Goal: Task Accomplishment & Management: Manage account settings

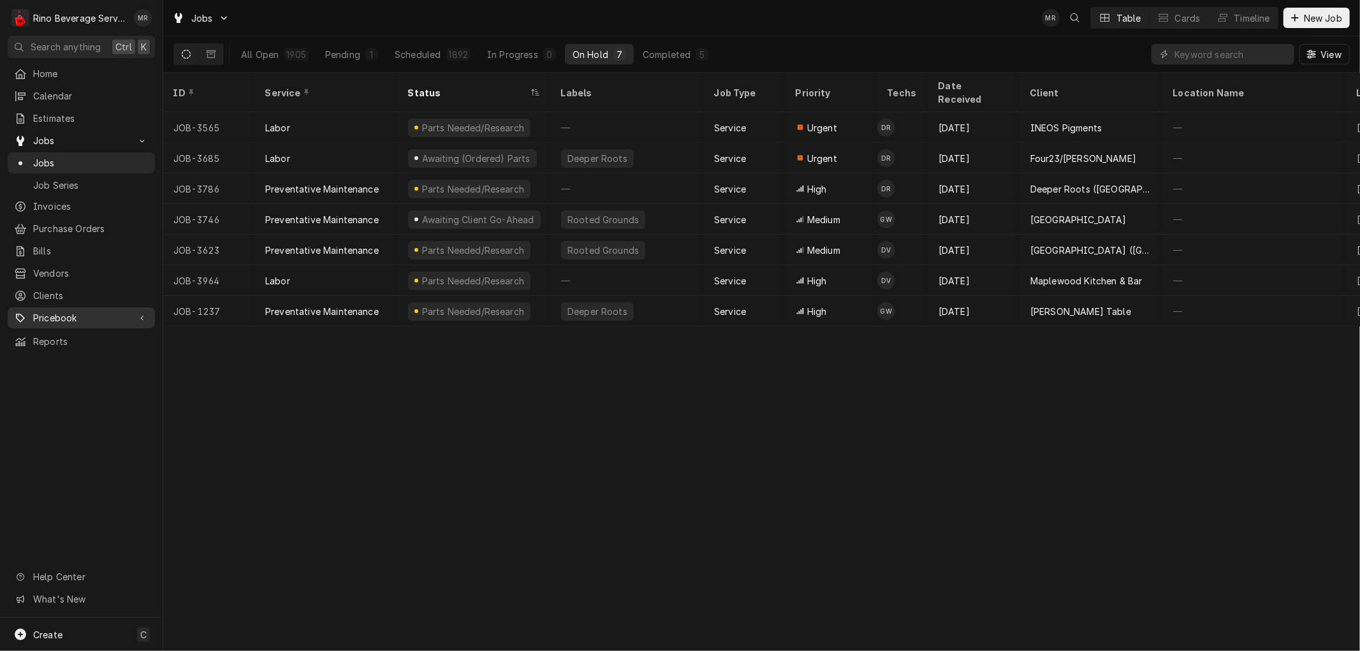
click at [61, 311] on span "Pricebook" at bounding box center [81, 317] width 96 height 13
click at [74, 356] on span "Parts & Materials" at bounding box center [90, 362] width 115 height 13
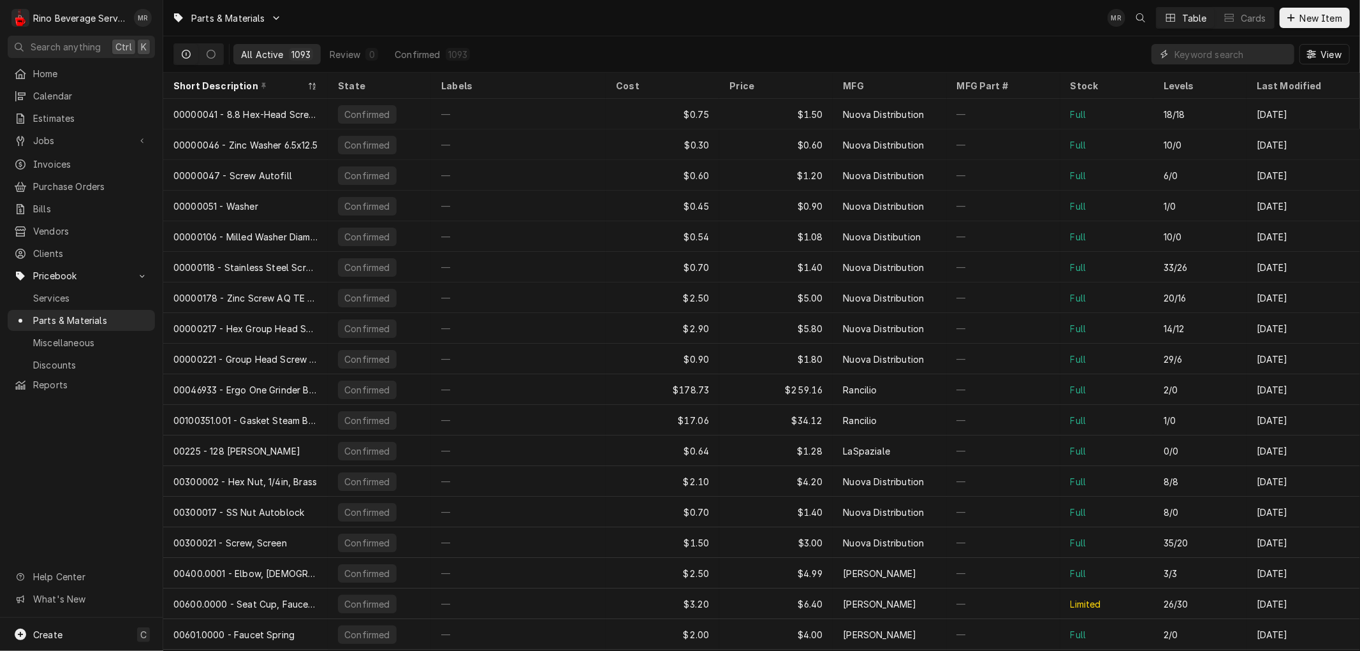
click at [1190, 55] on input "Dynamic Content Wrapper" at bounding box center [1230, 54] width 113 height 20
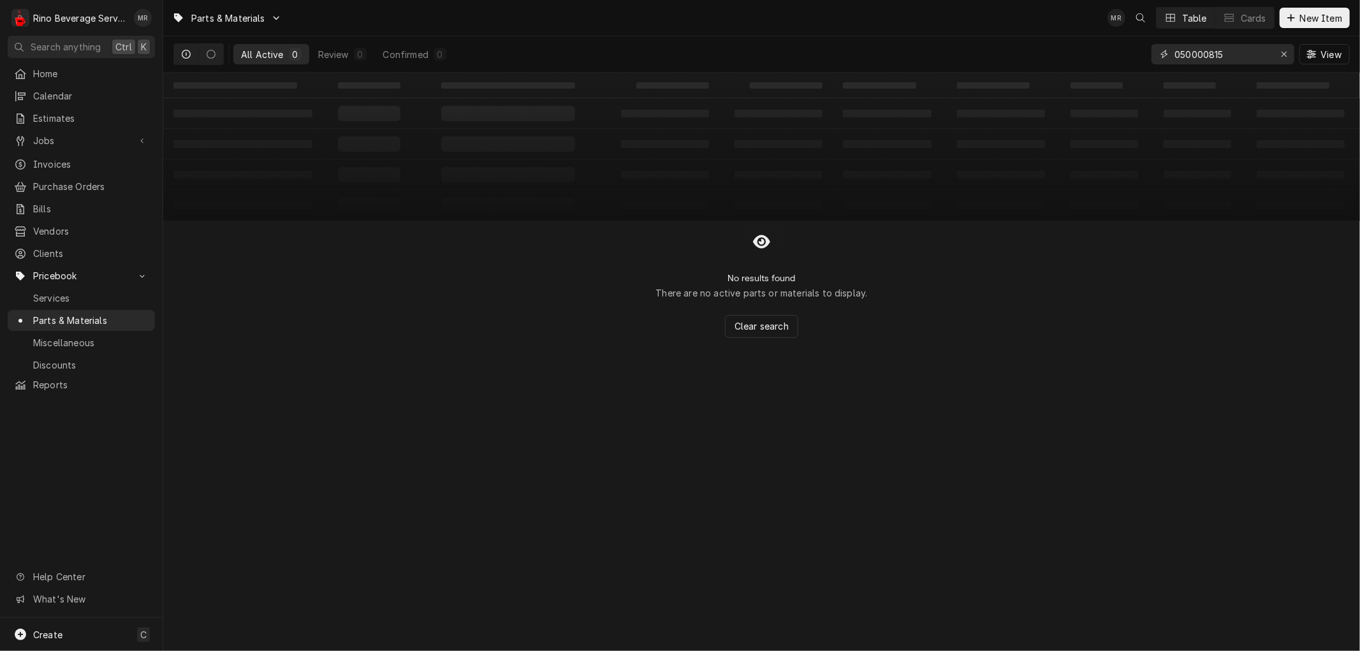
click at [1193, 54] on input "050000815" at bounding box center [1222, 54] width 96 height 20
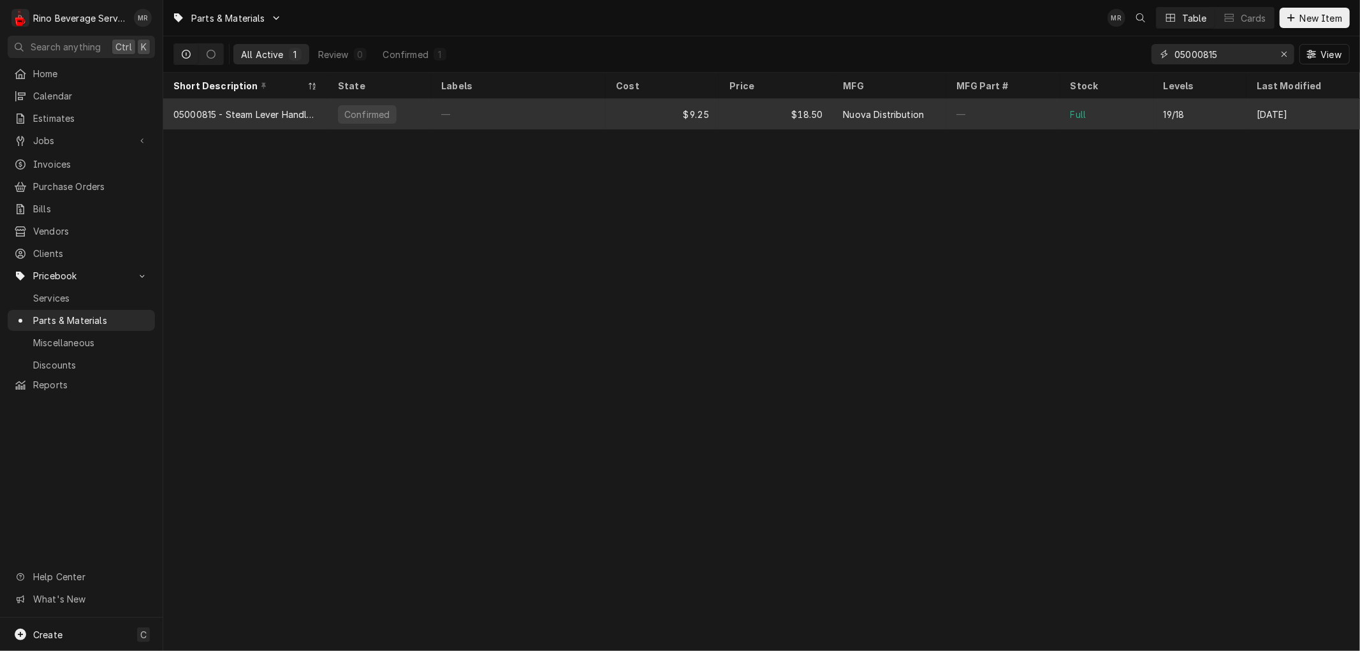
type input "05000815"
click at [607, 112] on div "$9.25" at bounding box center [662, 114] width 113 height 31
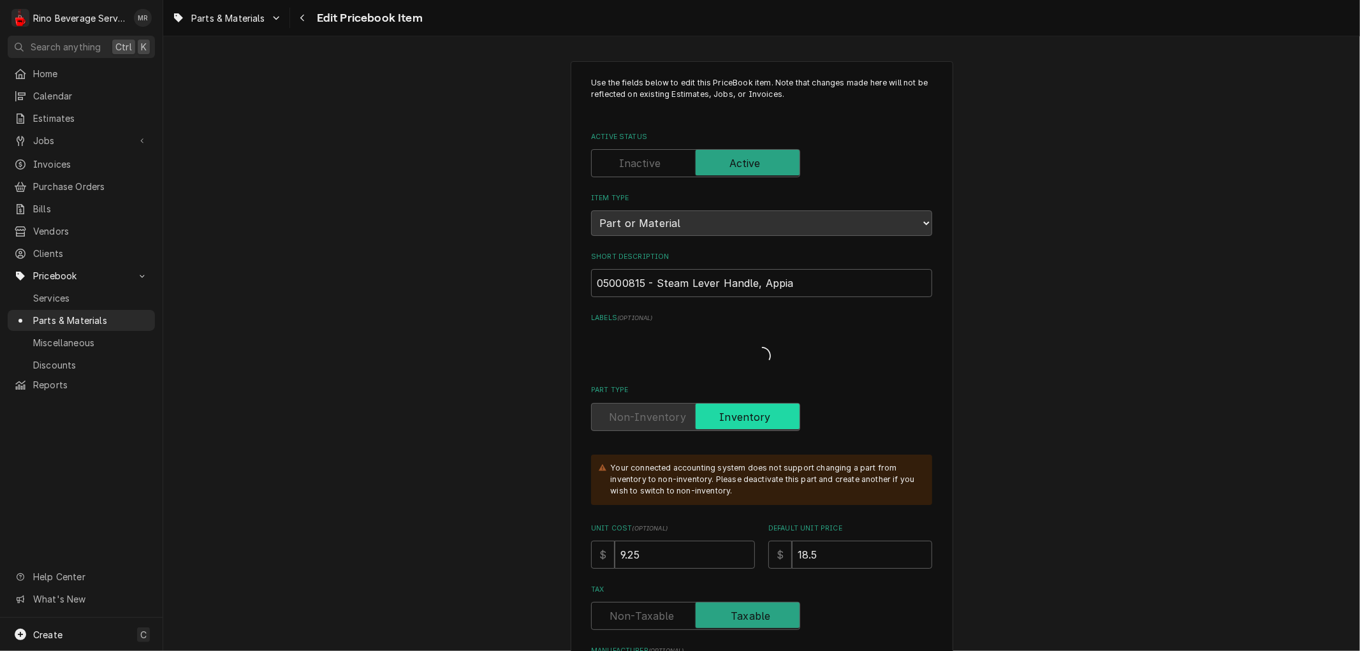
type textarea "x"
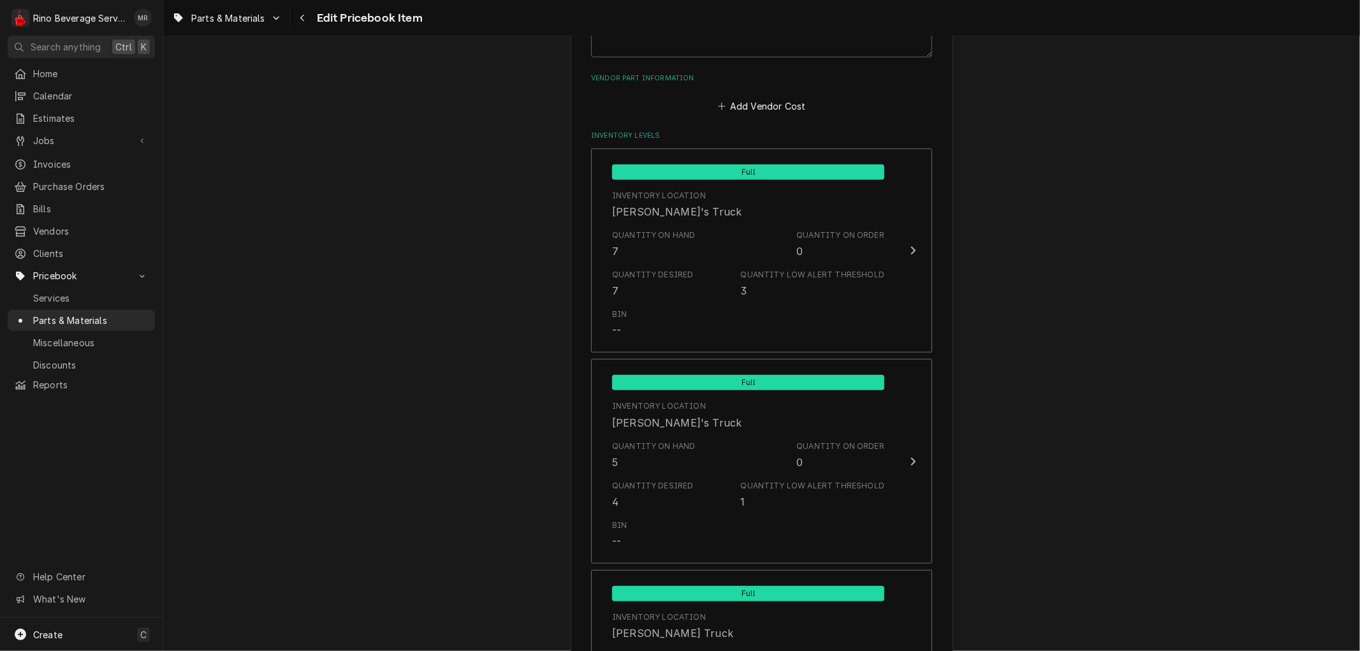
scroll to position [850, 0]
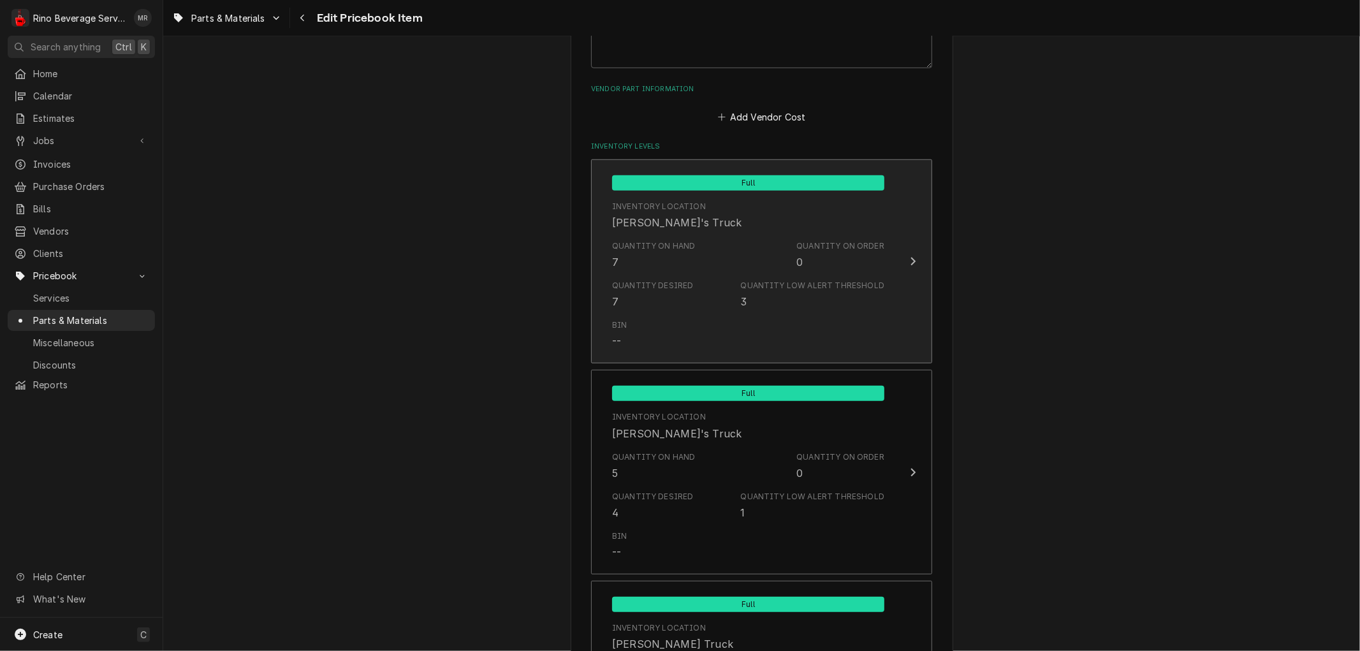
click at [646, 258] on div "Quantity on Hand 7" at bounding box center [654, 254] width 84 height 29
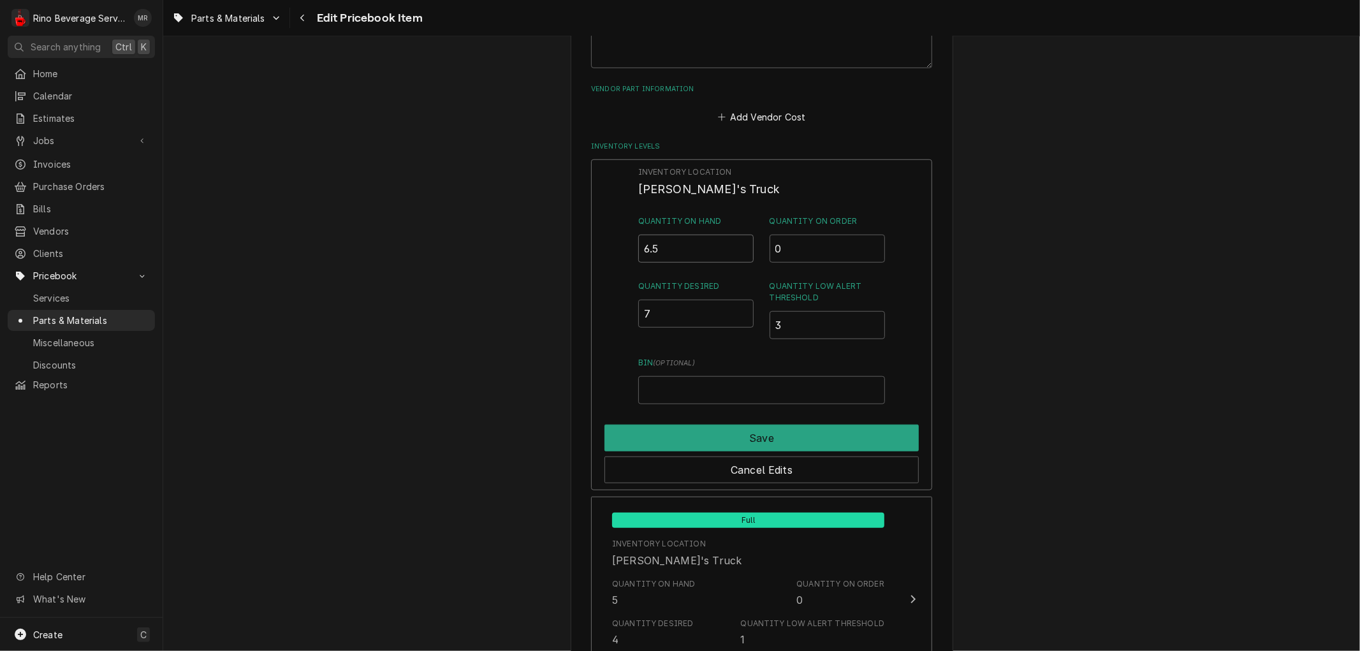
click at [736, 249] on input "6.5" at bounding box center [696, 249] width 116 height 28
type input "6"
click at [736, 249] on input "6" at bounding box center [696, 249] width 116 height 28
click at [740, 314] on input "6.5" at bounding box center [696, 314] width 116 height 28
type input "6"
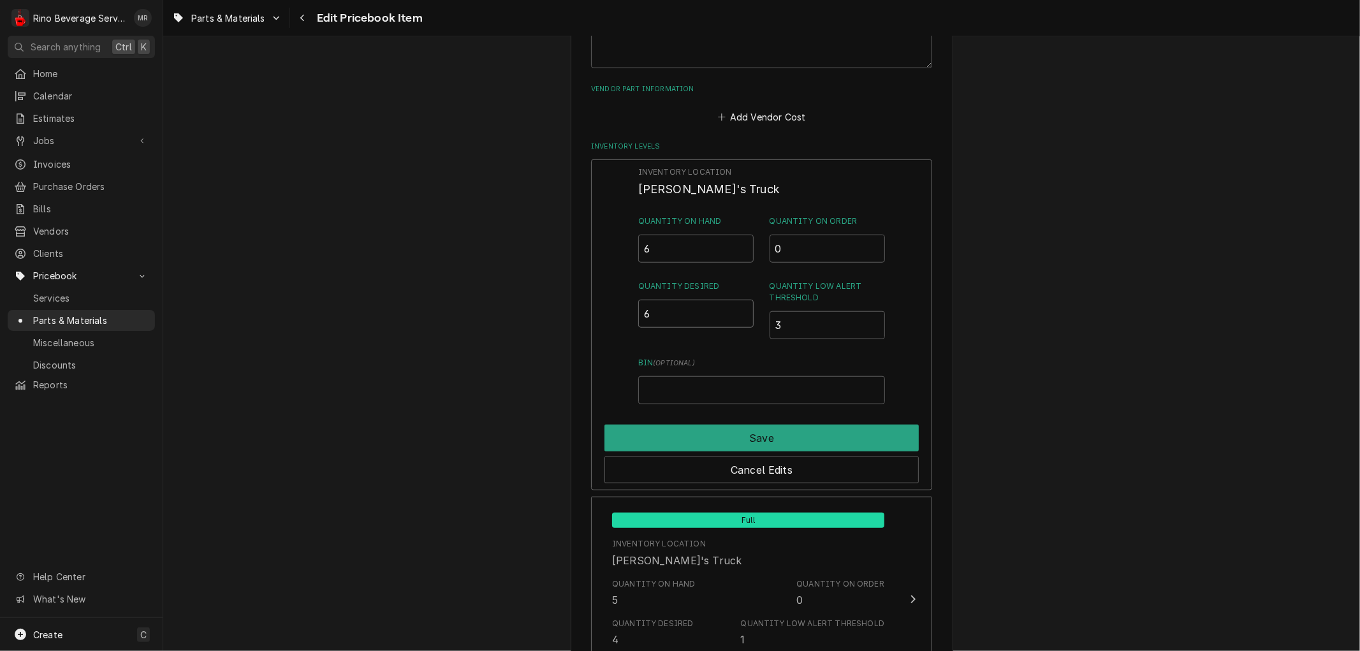
click at [740, 314] on input "6" at bounding box center [696, 314] width 116 height 28
click at [733, 440] on button "Save" at bounding box center [761, 438] width 314 height 27
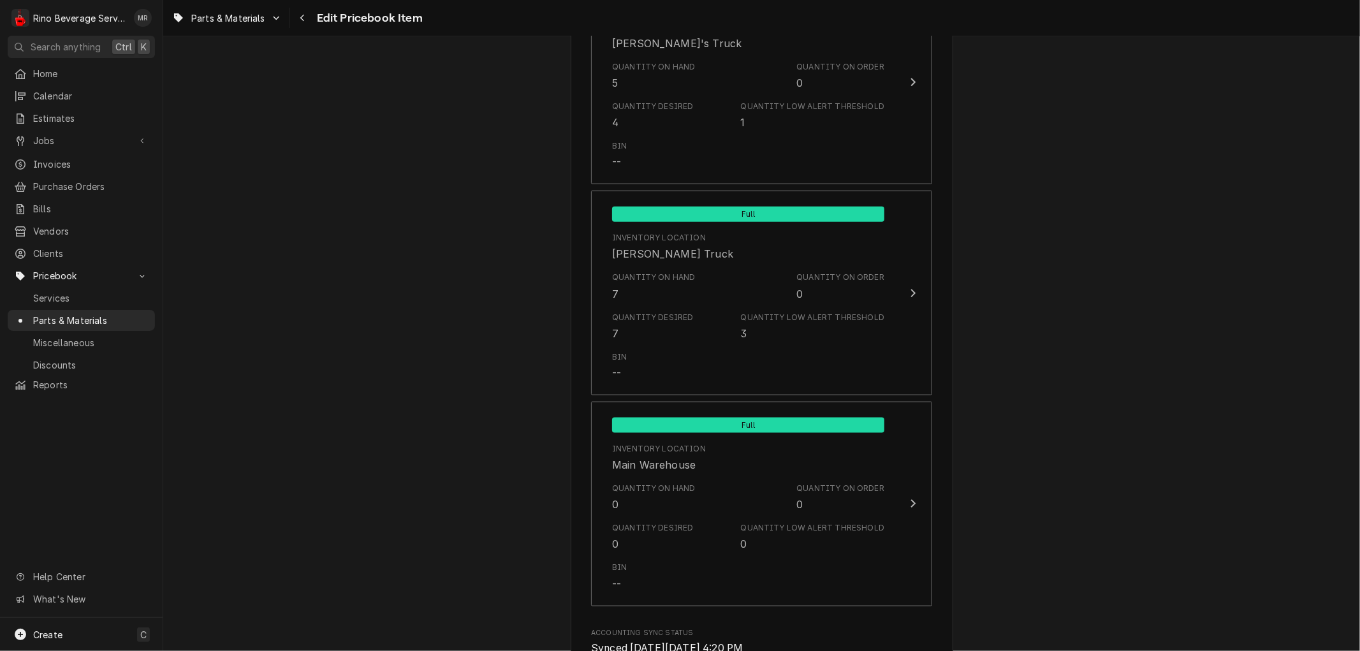
scroll to position [1475, 0]
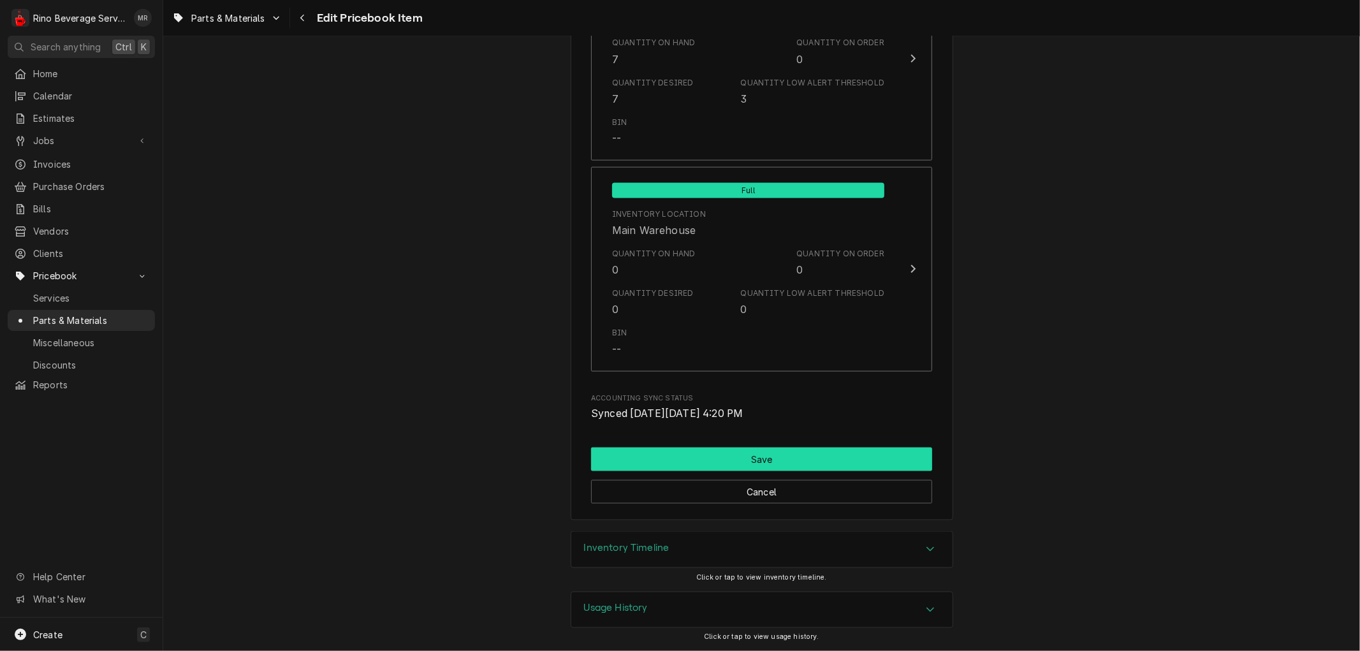
click at [733, 455] on button "Save" at bounding box center [761, 460] width 341 height 24
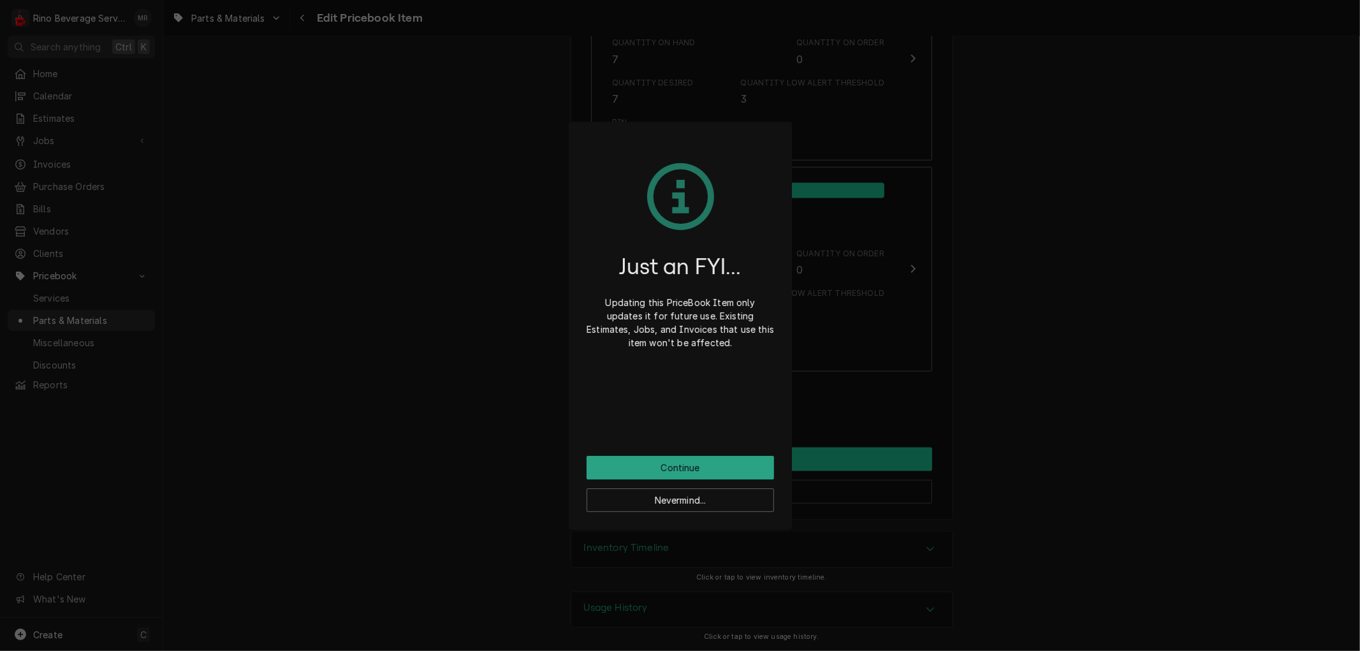
click at [733, 455] on div "Just an FYI... Updating this PriceBook Item only updates it for future use. Exi…" at bounding box center [680, 298] width 187 height 316
click at [735, 467] on button "Continue" at bounding box center [680, 468] width 187 height 24
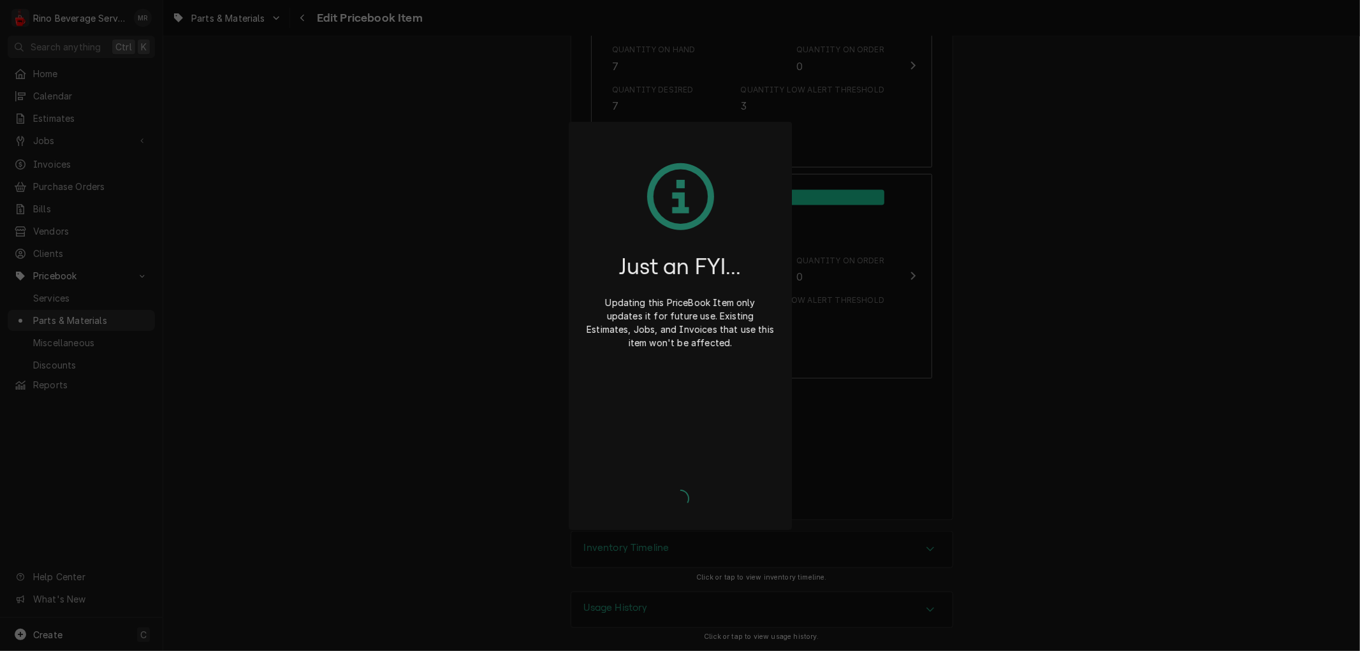
type textarea "x"
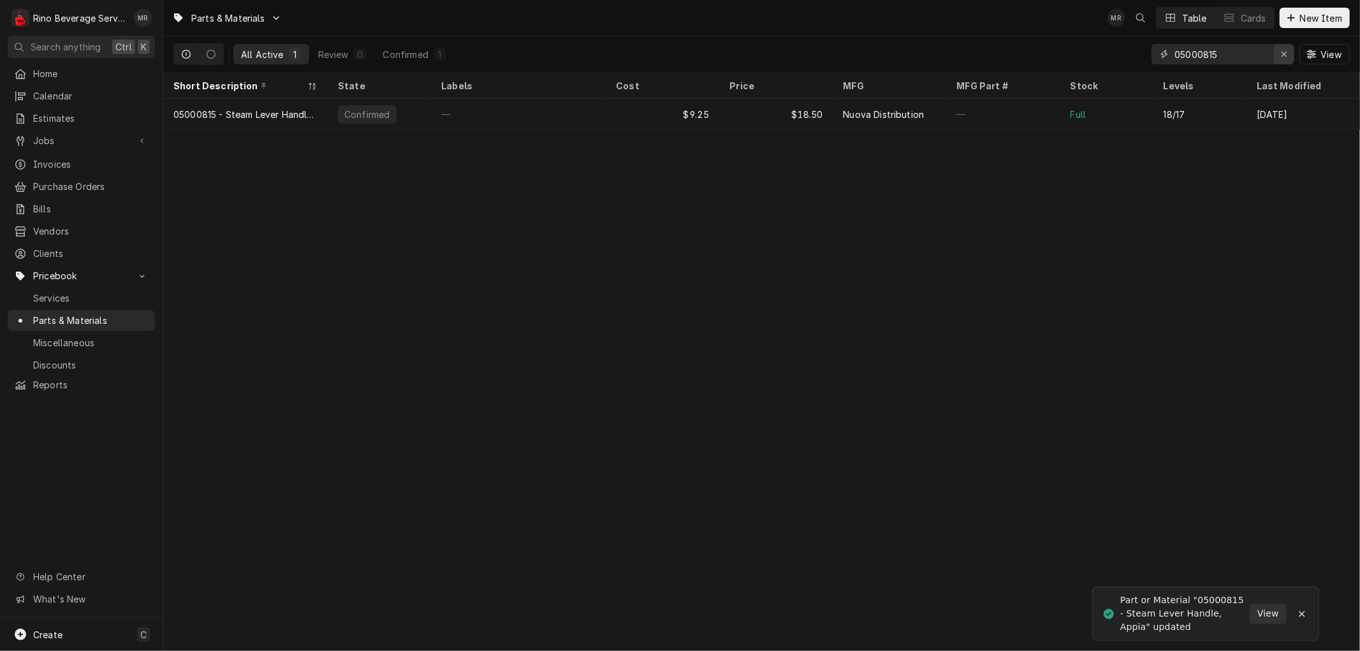
click at [1284, 55] on icon "Erase input" at bounding box center [1284, 54] width 7 height 9
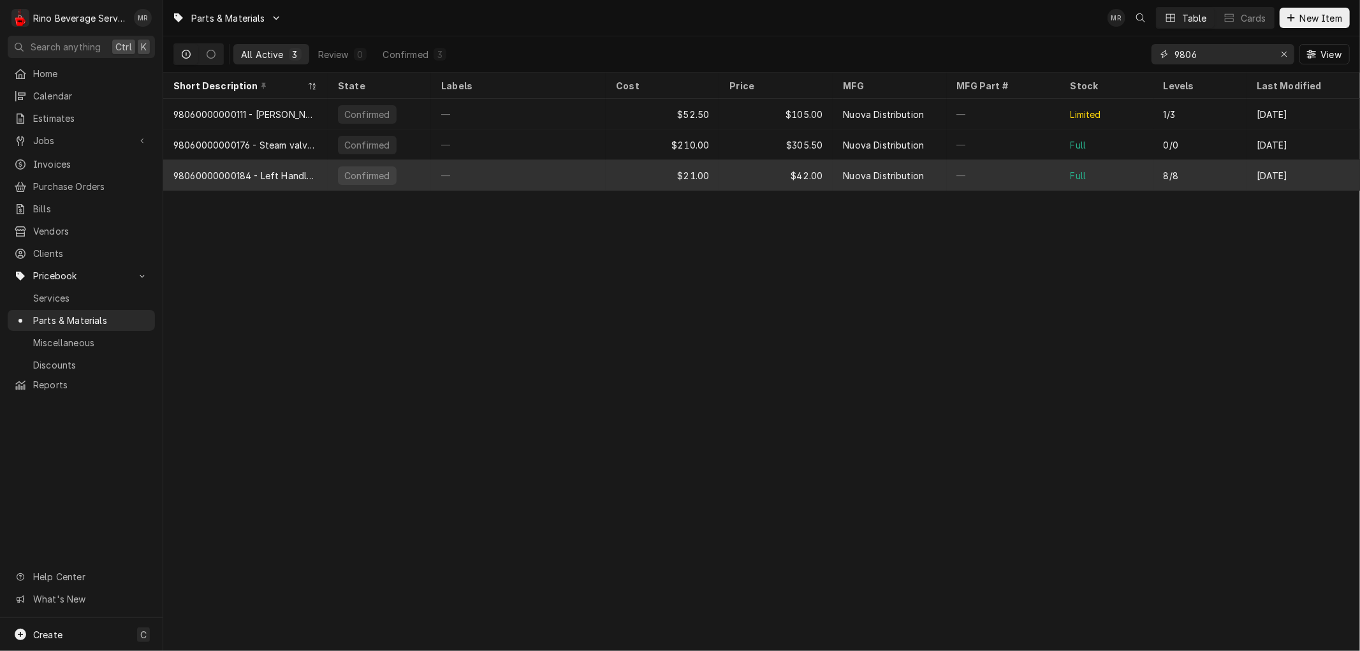
type input "9806"
click at [583, 180] on div "—" at bounding box center [518, 175] width 175 height 31
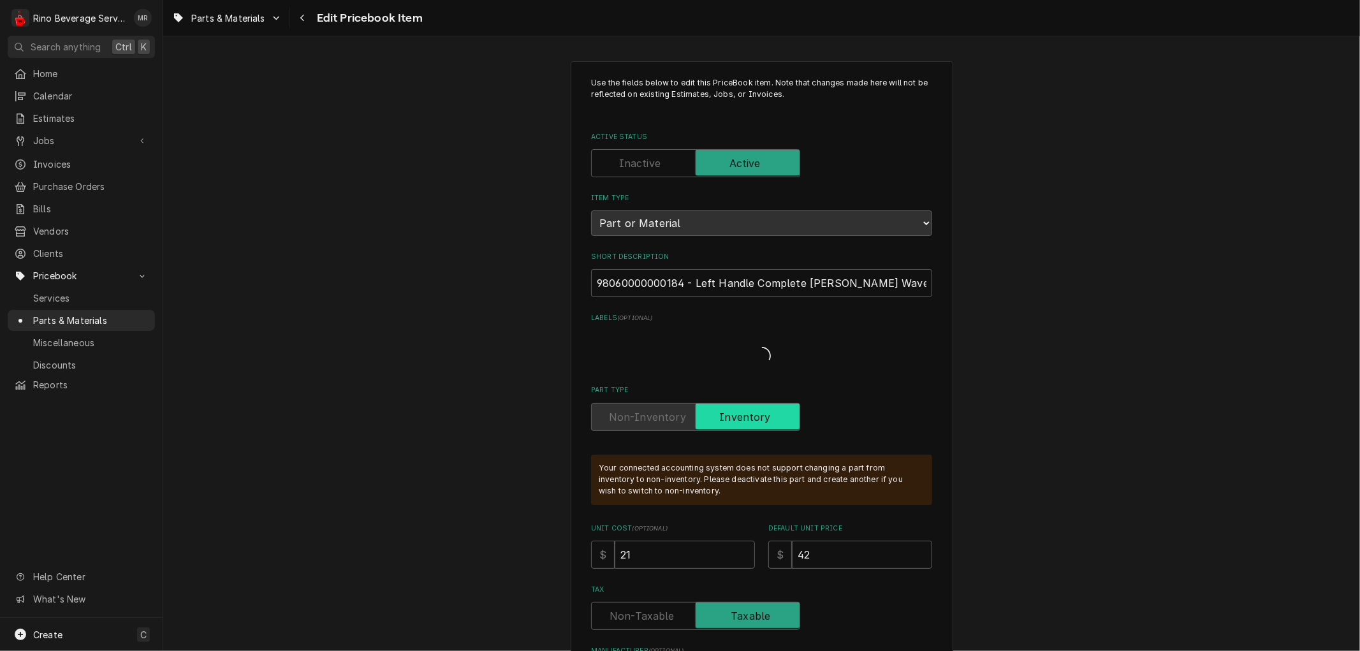
type textarea "x"
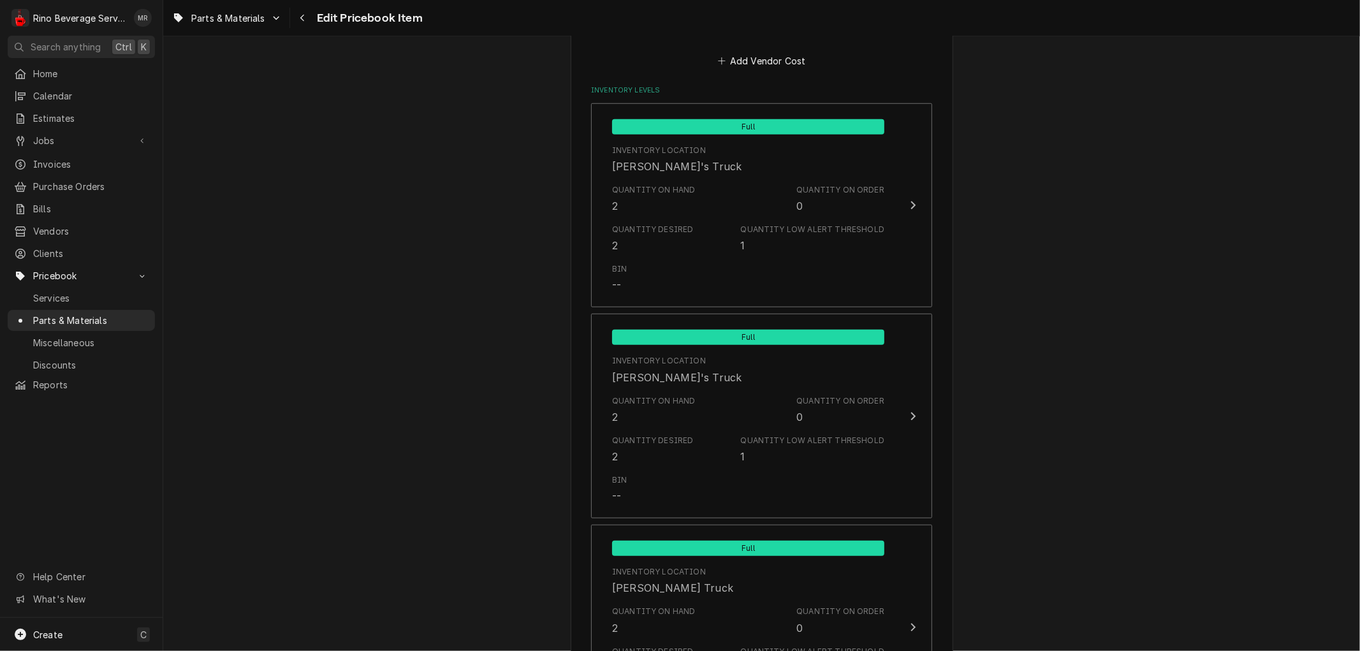
scroll to position [921, 0]
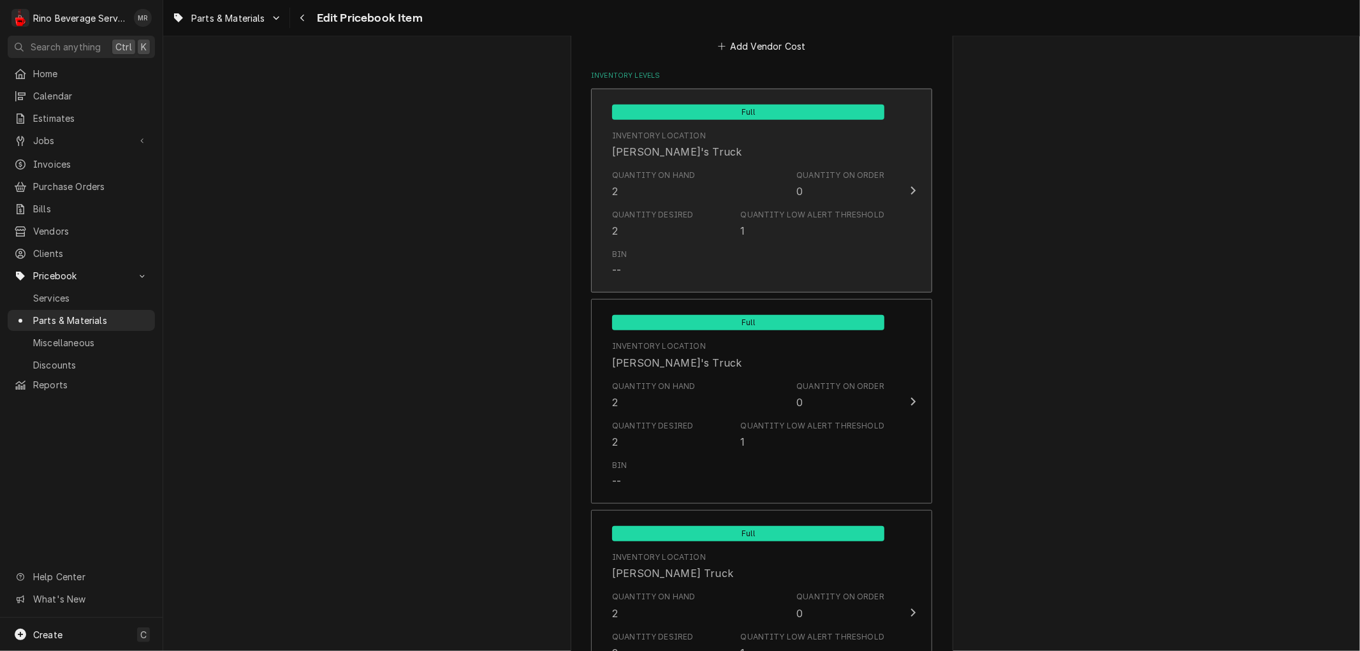
click at [693, 183] on div "Quantity on Hand 2 Quantity on Order 0" at bounding box center [748, 185] width 272 height 40
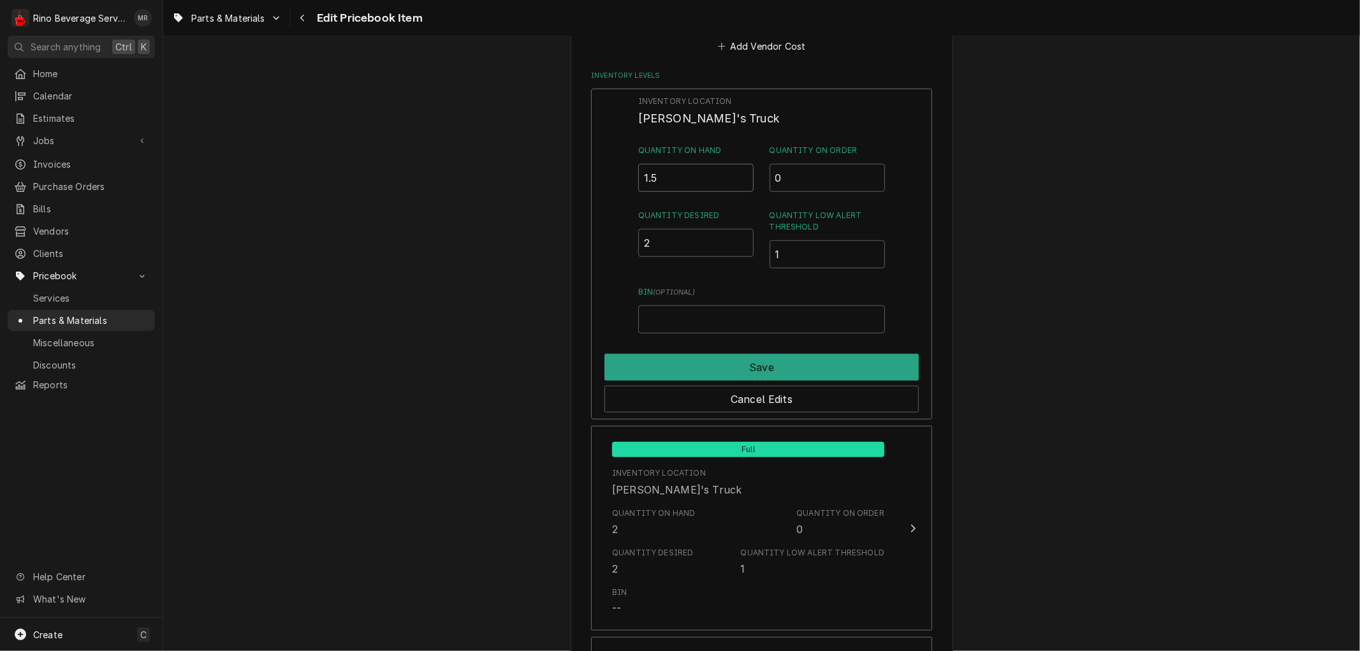
click at [740, 177] on input "1.5" at bounding box center [696, 178] width 116 height 28
type input "1"
click at [740, 177] on input "1" at bounding box center [696, 178] width 116 height 28
click at [710, 361] on button "Save" at bounding box center [761, 367] width 314 height 27
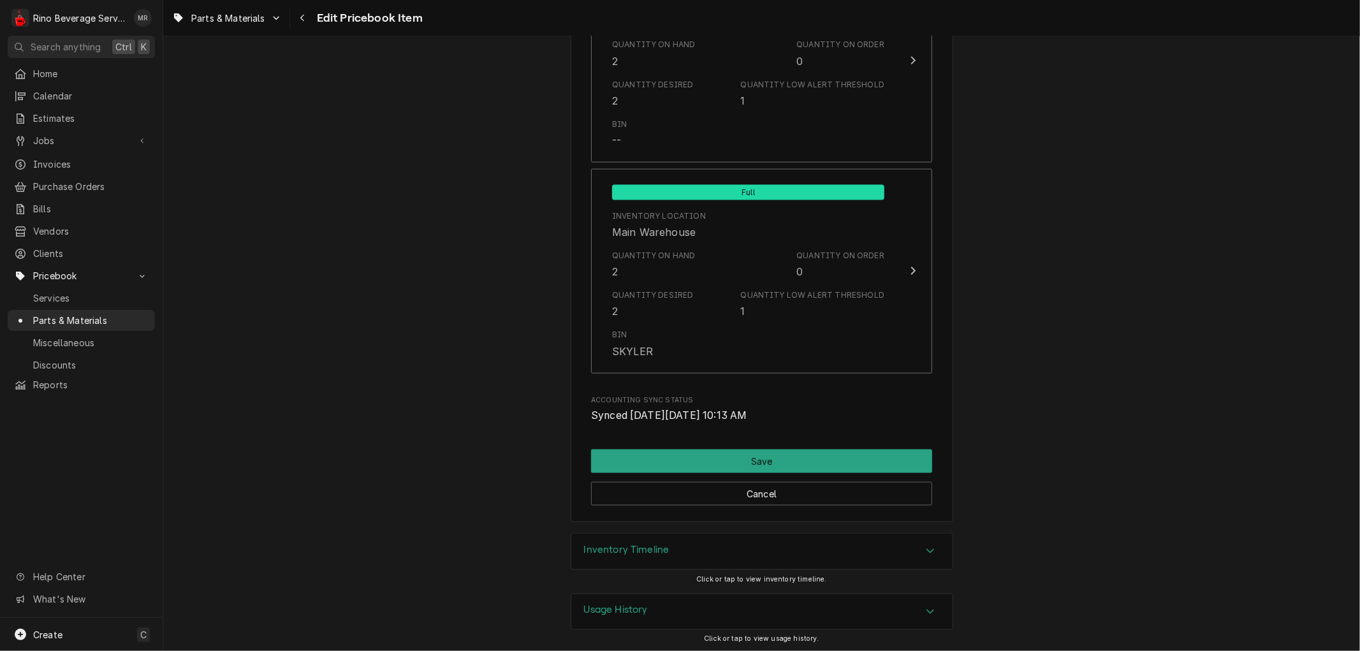
scroll to position [1475, 0]
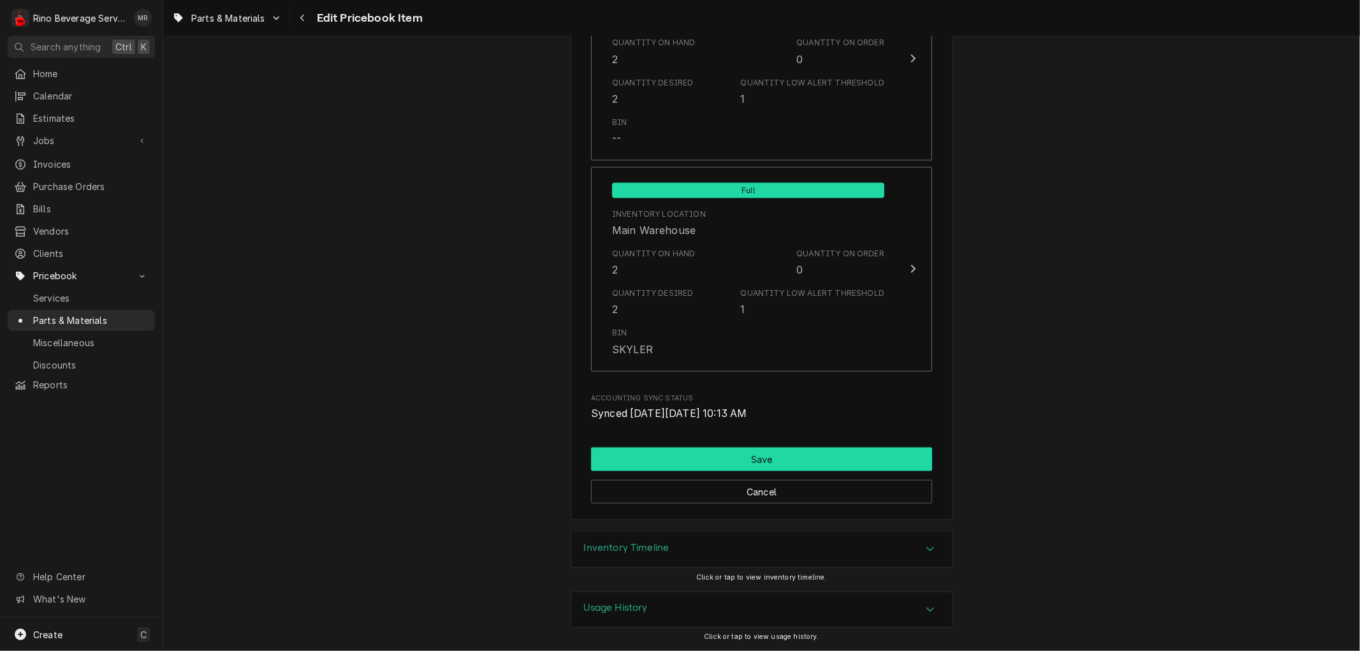
click at [737, 459] on button "Save" at bounding box center [761, 460] width 341 height 24
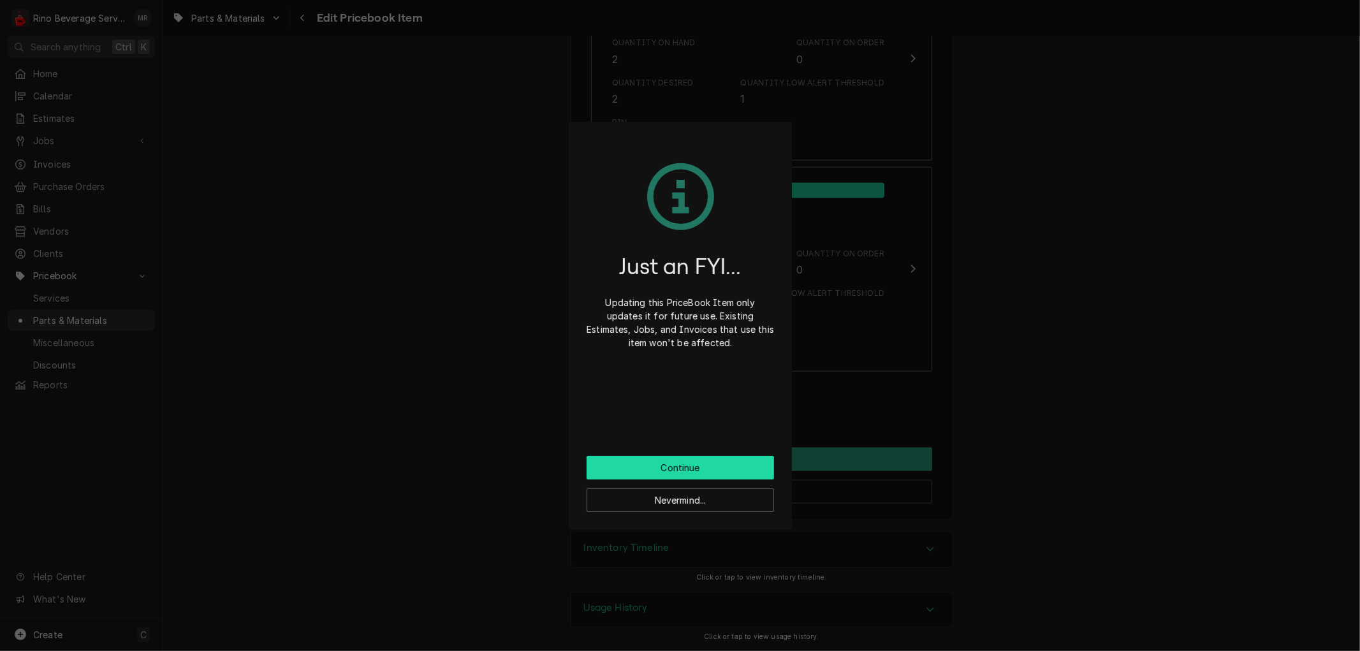
click at [705, 467] on button "Continue" at bounding box center [680, 468] width 187 height 24
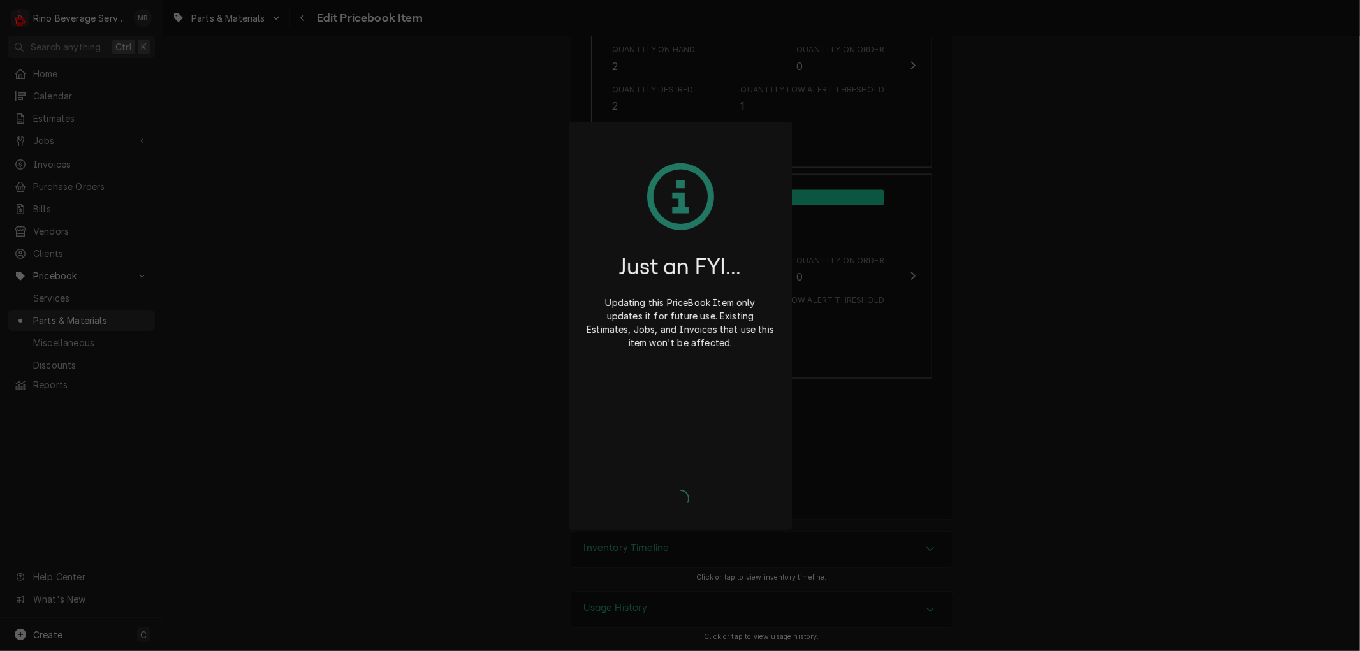
type textarea "x"
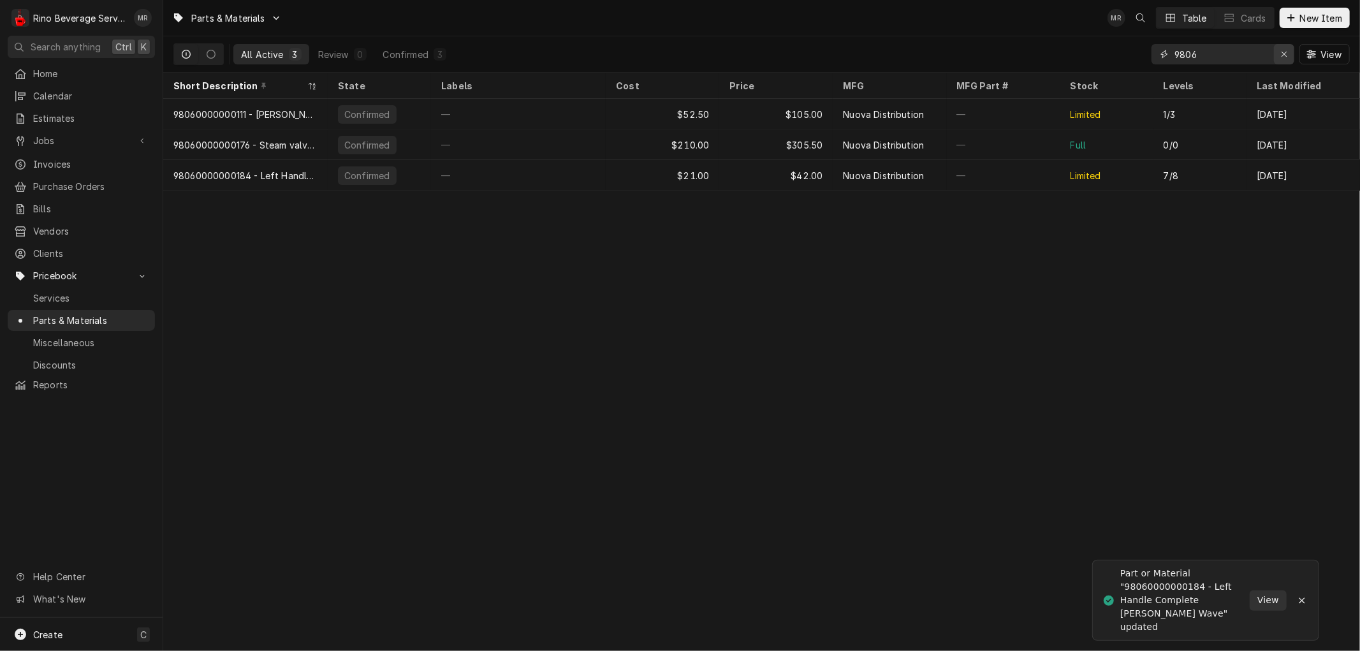
click at [1279, 56] on div "Erase input" at bounding box center [1284, 54] width 13 height 13
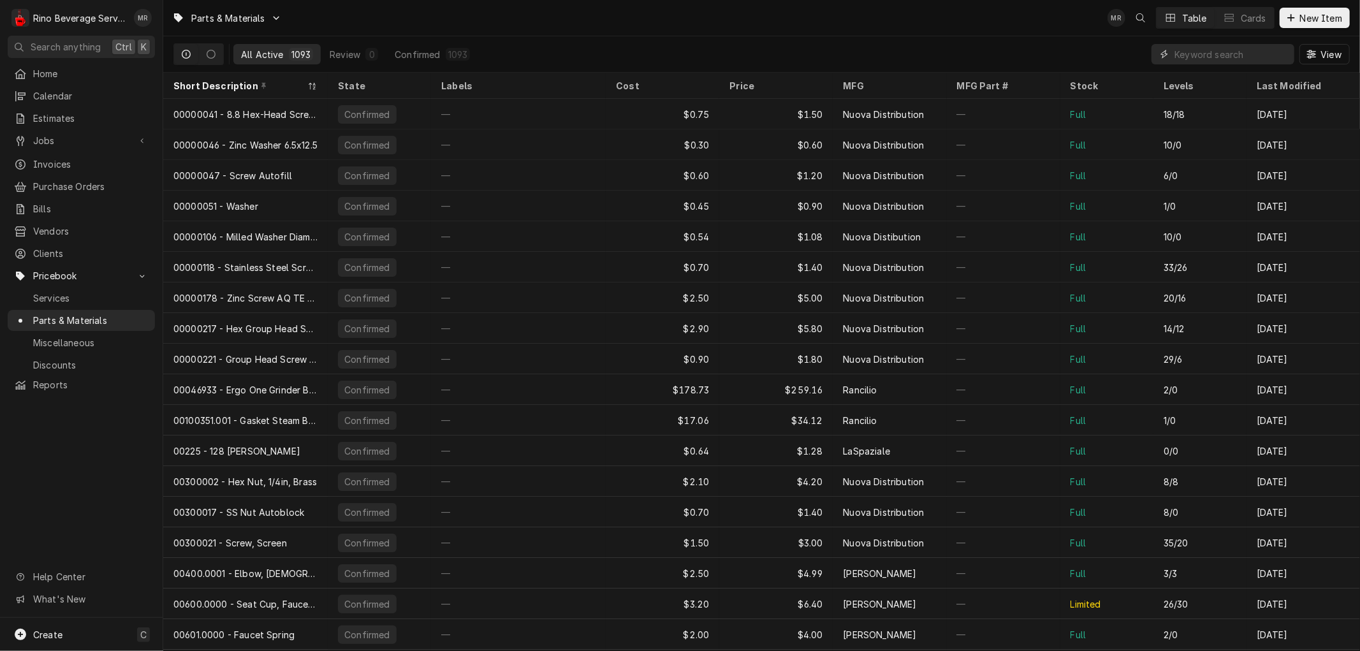
click at [1203, 54] on input "Dynamic Content Wrapper" at bounding box center [1230, 54] width 113 height 20
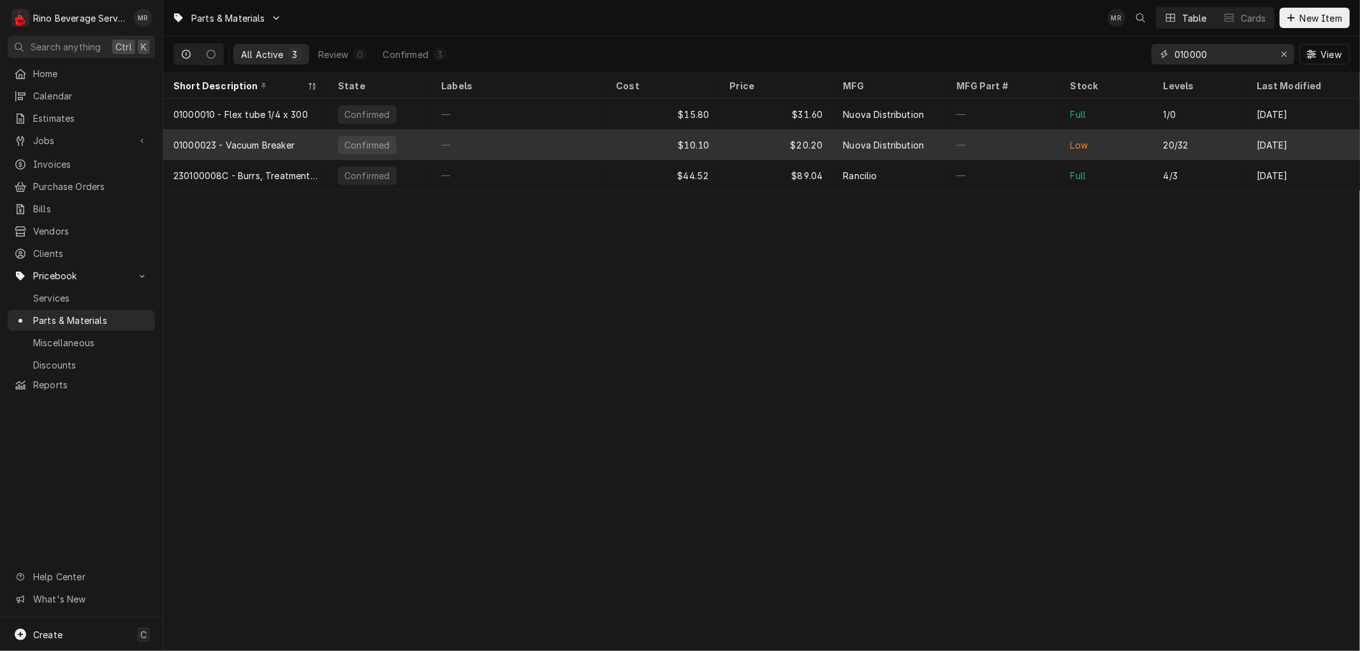
type input "010000"
click at [583, 149] on div "—" at bounding box center [518, 144] width 175 height 31
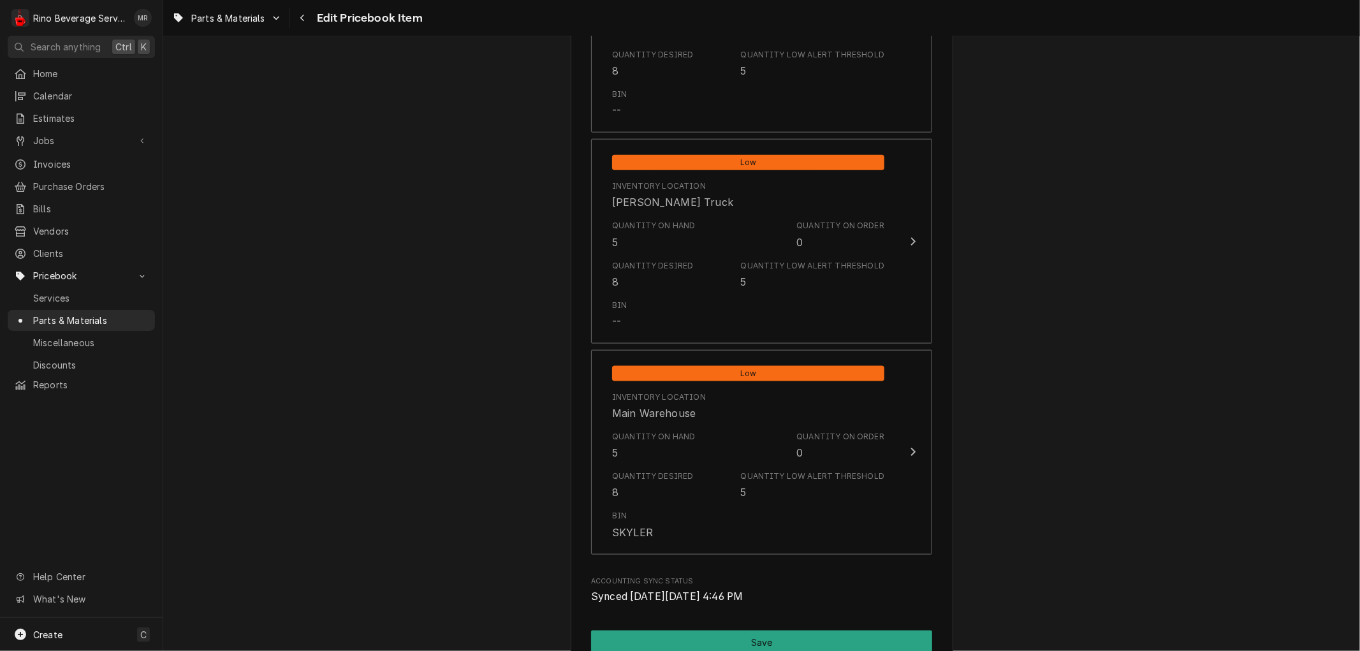
scroll to position [1475, 0]
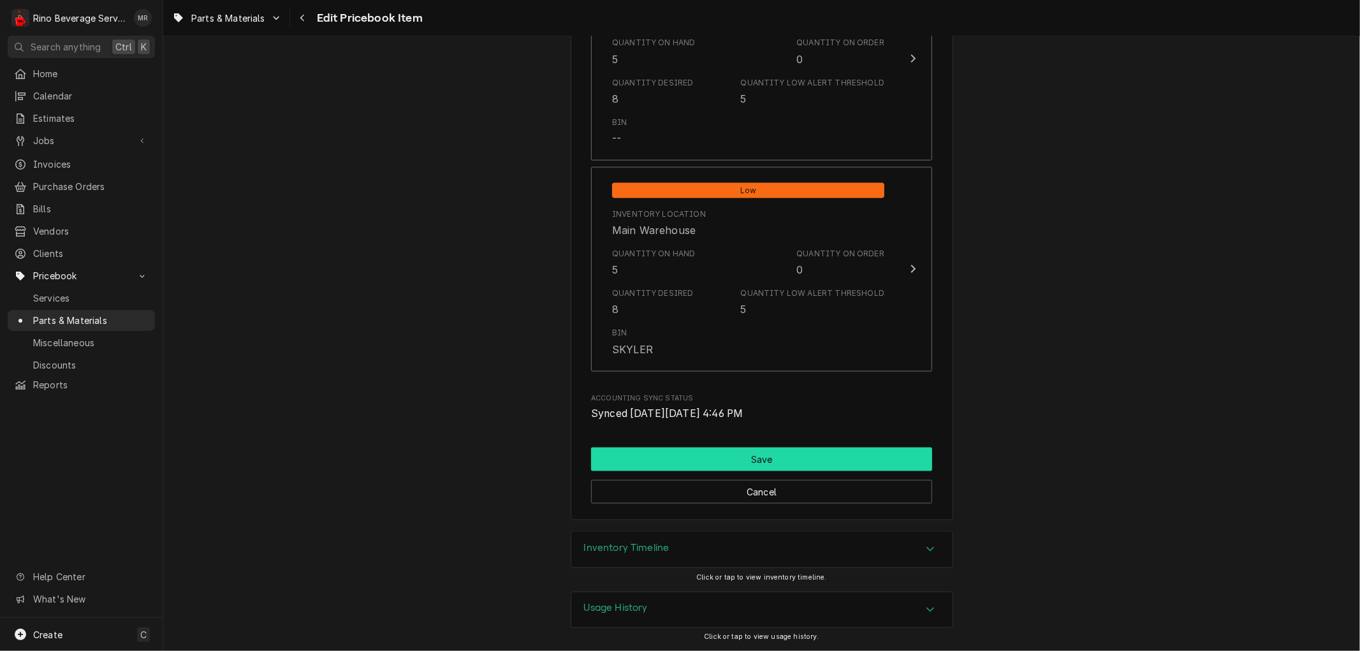
click at [747, 460] on button "Save" at bounding box center [761, 460] width 341 height 24
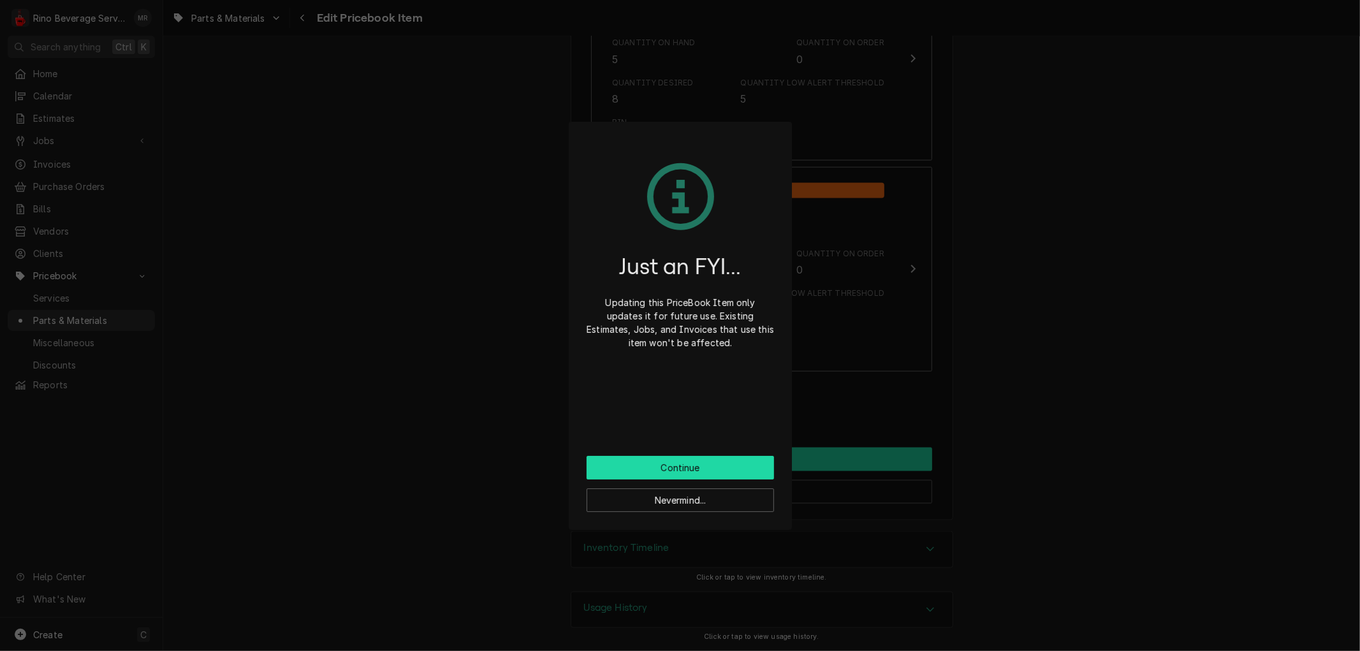
click at [747, 460] on button "Continue" at bounding box center [680, 468] width 187 height 24
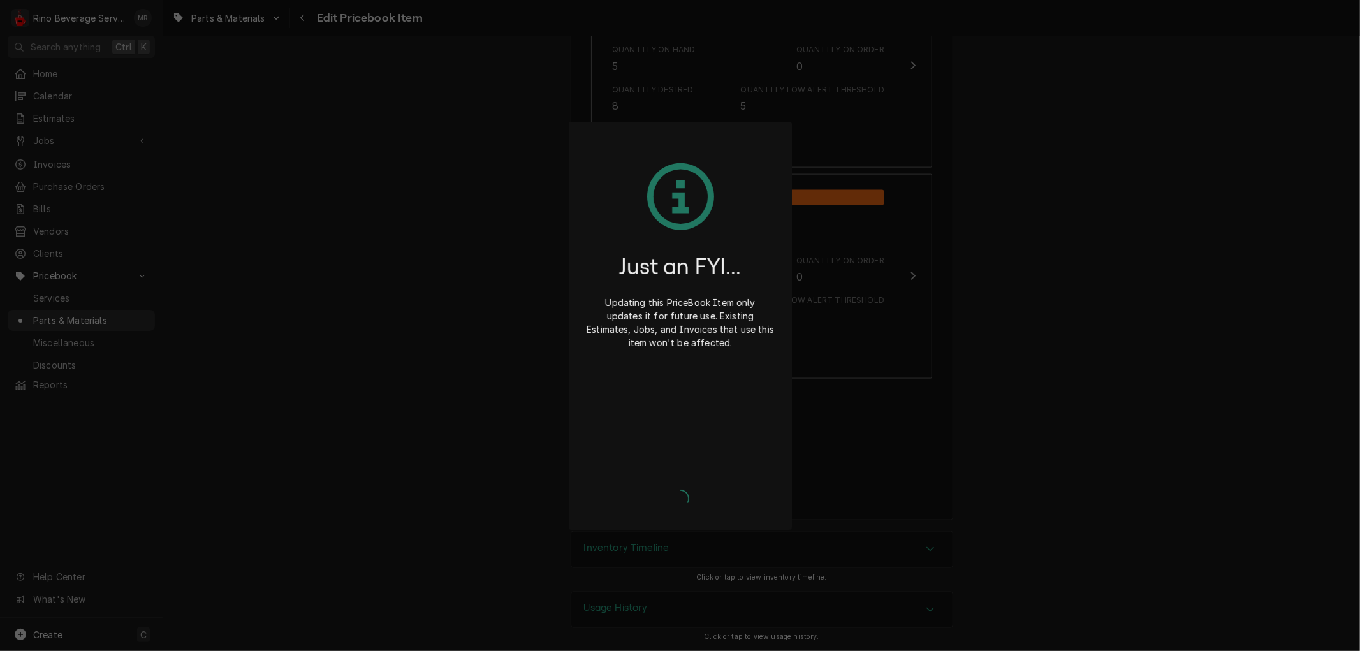
type textarea "x"
